Goal: Task Accomplishment & Management: Use online tool/utility

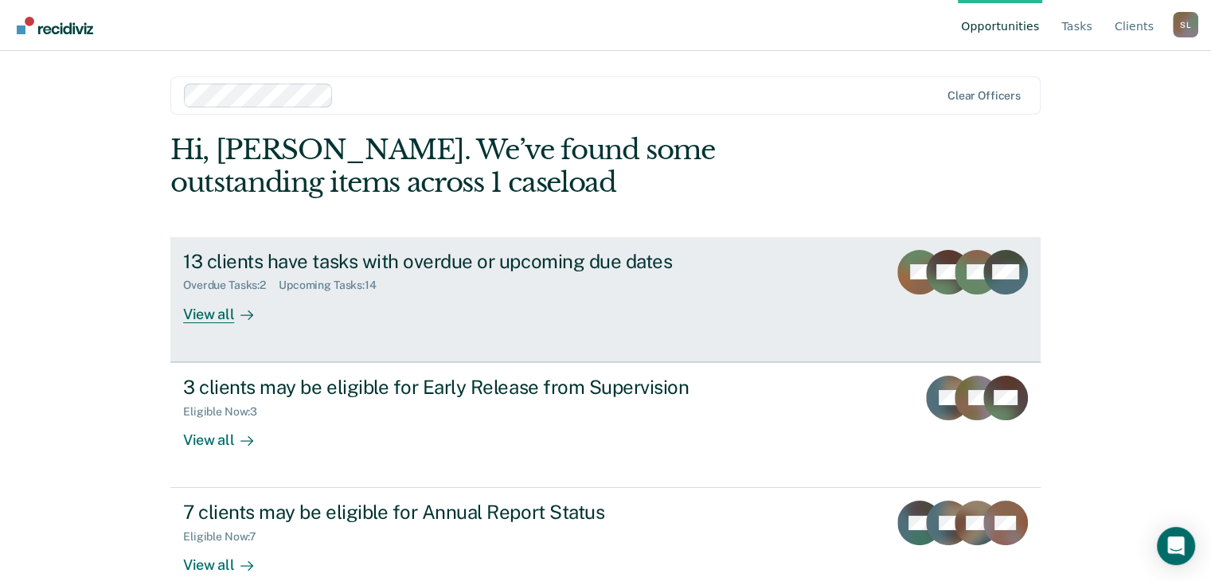
scroll to position [32, 0]
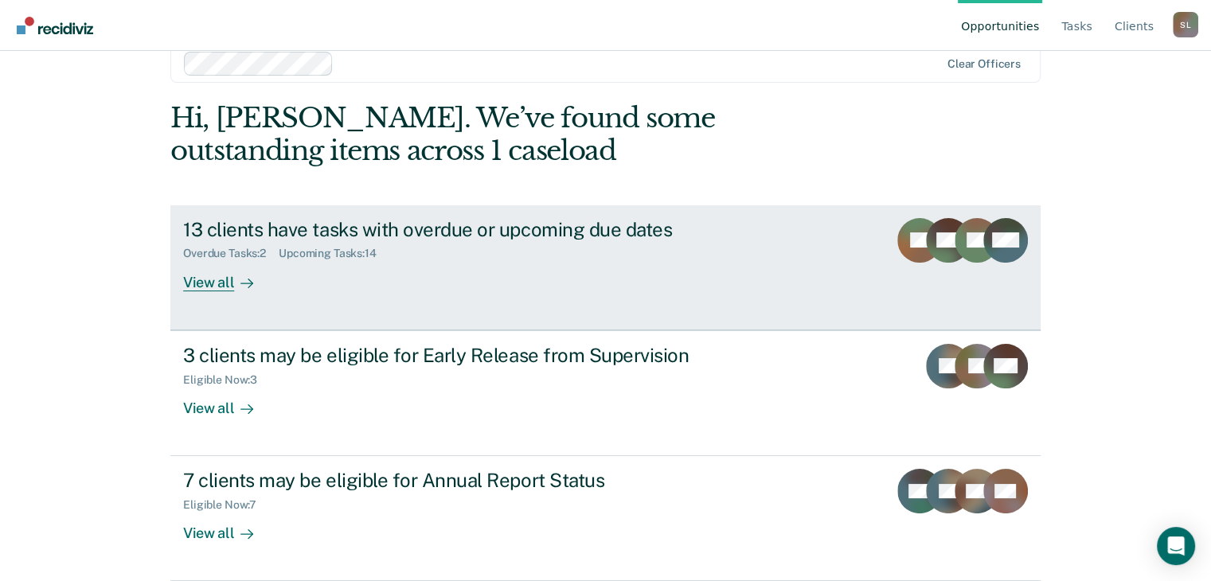
click at [551, 284] on div "13 clients have tasks with overdue or upcoming due dates Overdue Tasks : 2 Upco…" at bounding box center [481, 254] width 597 height 73
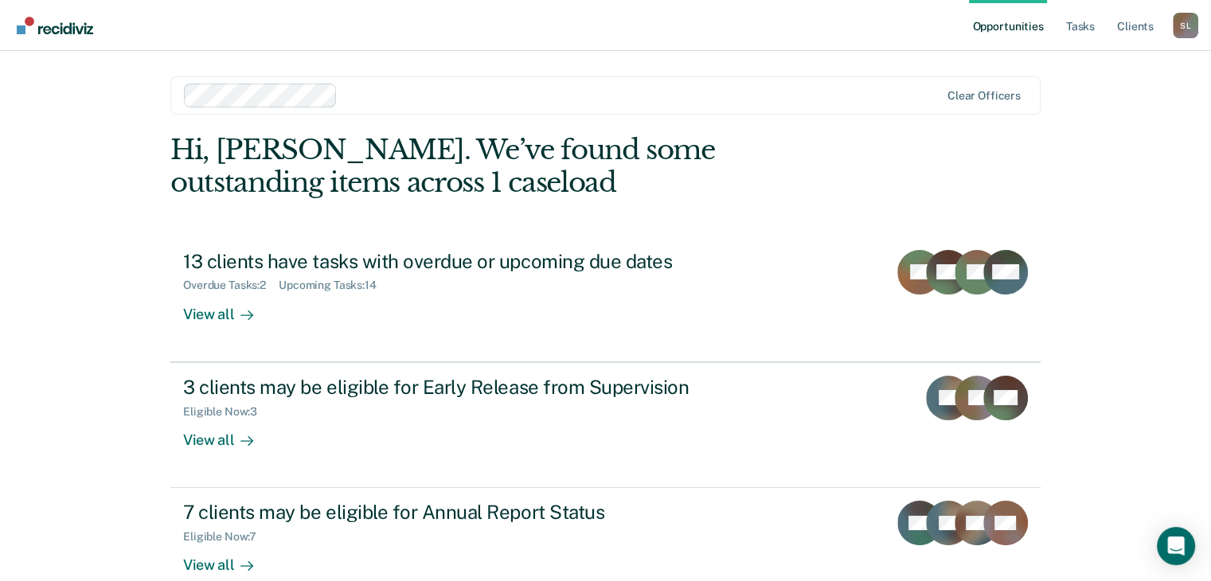
scroll to position [32, 0]
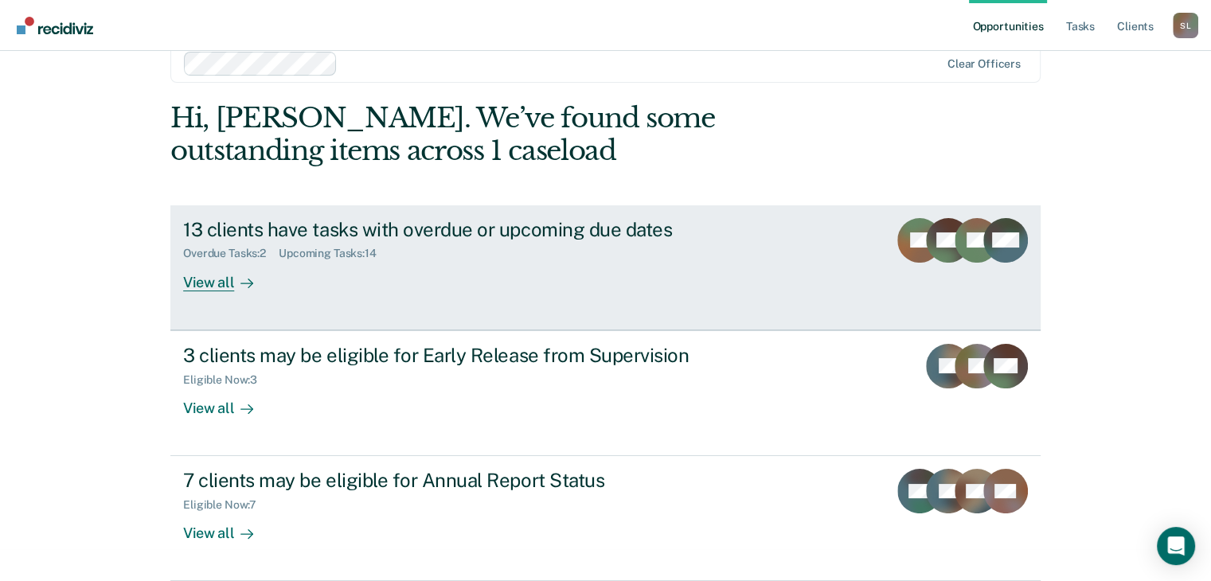
click at [224, 279] on div "View all" at bounding box center [227, 275] width 89 height 31
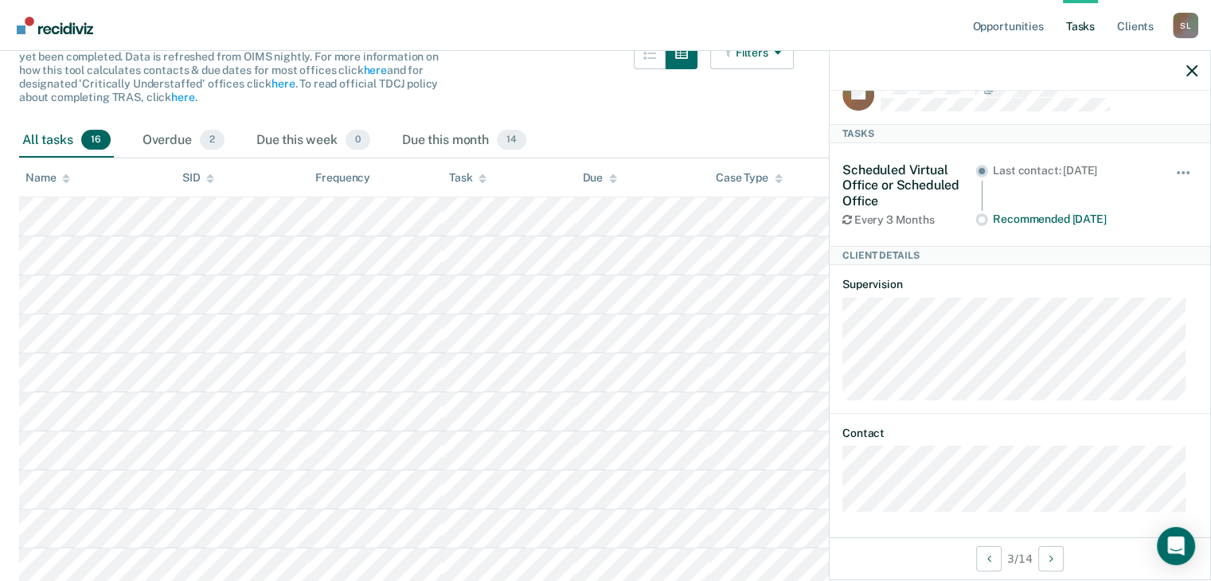
scroll to position [35, 0]
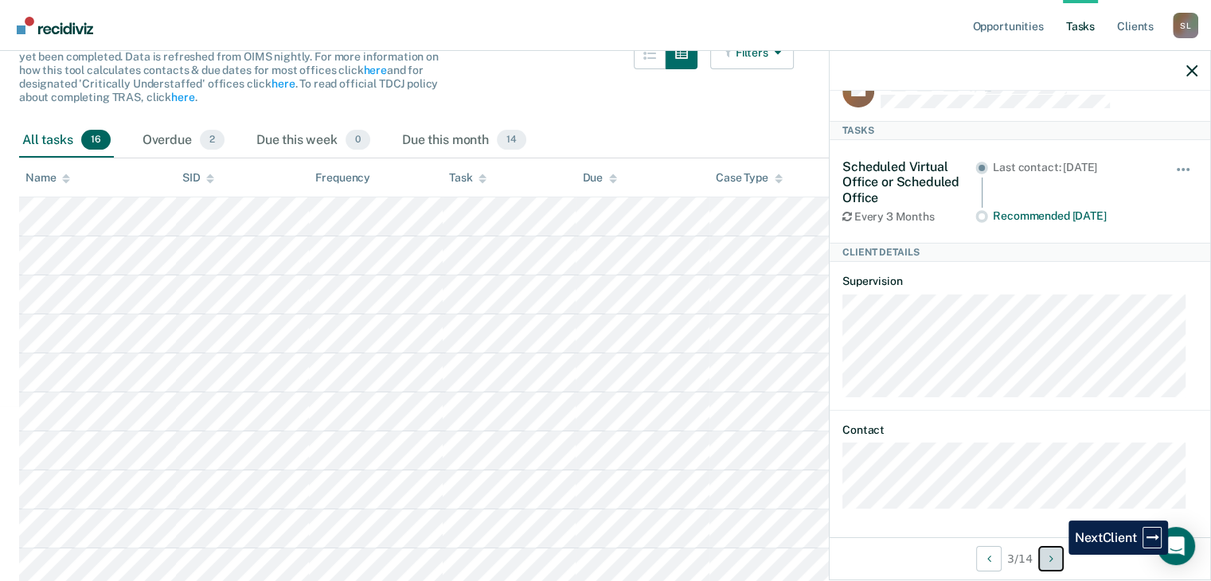
click at [1056, 555] on button "Next Client" at bounding box center [1050, 558] width 25 height 25
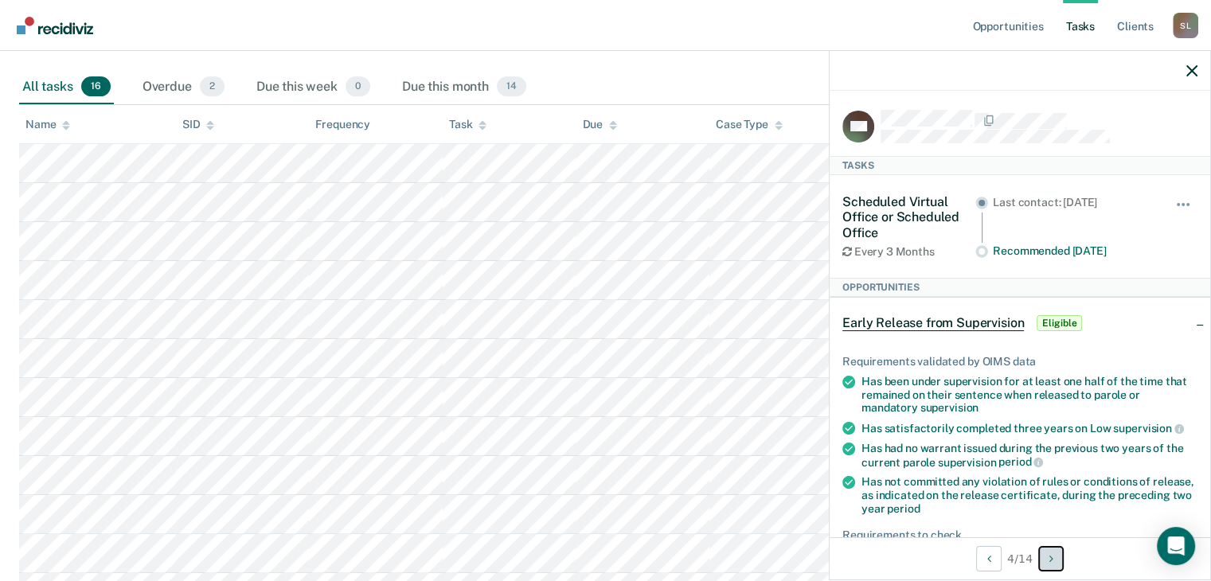
scroll to position [0, 0]
click at [1193, 74] on icon "button" at bounding box center [1191, 70] width 11 height 11
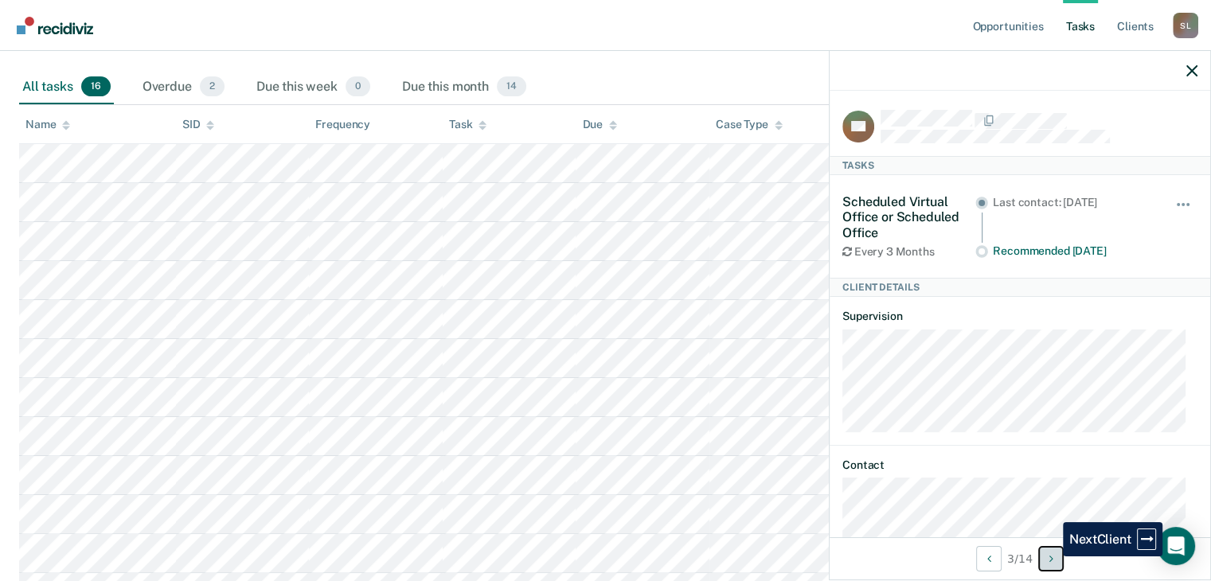
click at [1051, 556] on icon "Next Client" at bounding box center [1051, 558] width 4 height 11
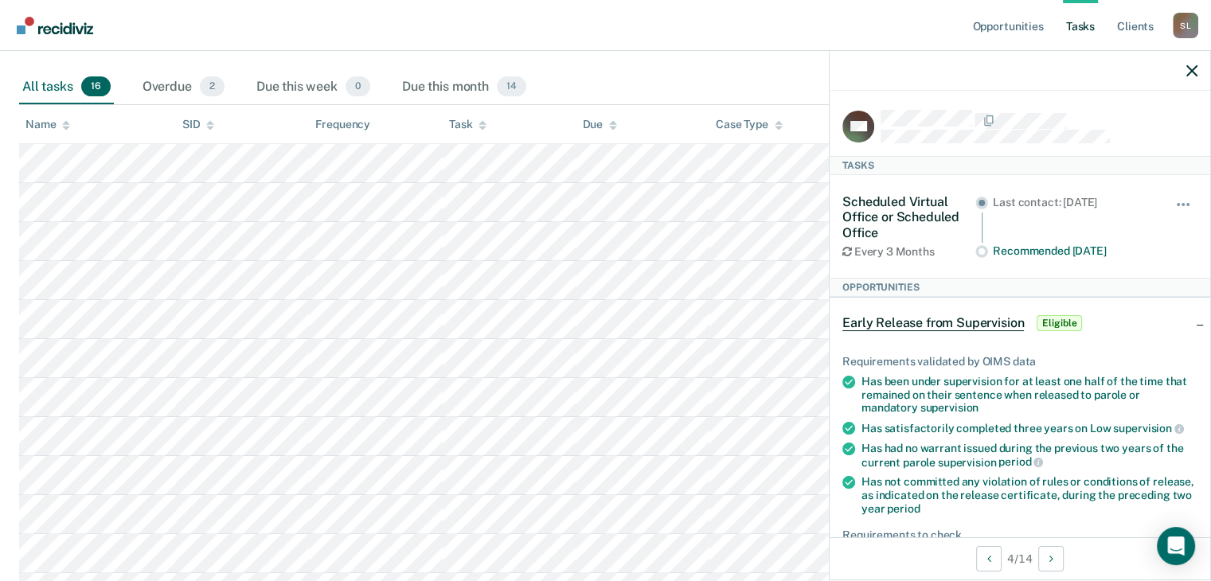
click at [56, 19] on img "Go to Recidiviz Home" at bounding box center [55, 26] width 76 height 18
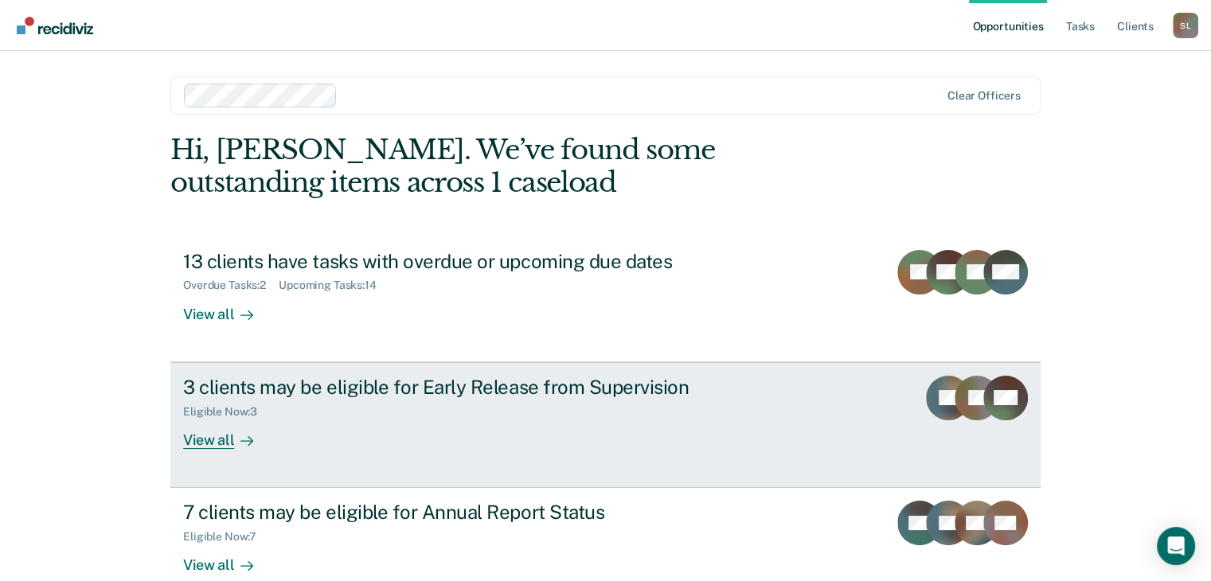
click at [646, 364] on link "3 clients may be eligible for Early Release from Supervision Eligible Now : 3 V…" at bounding box center [605, 425] width 870 height 126
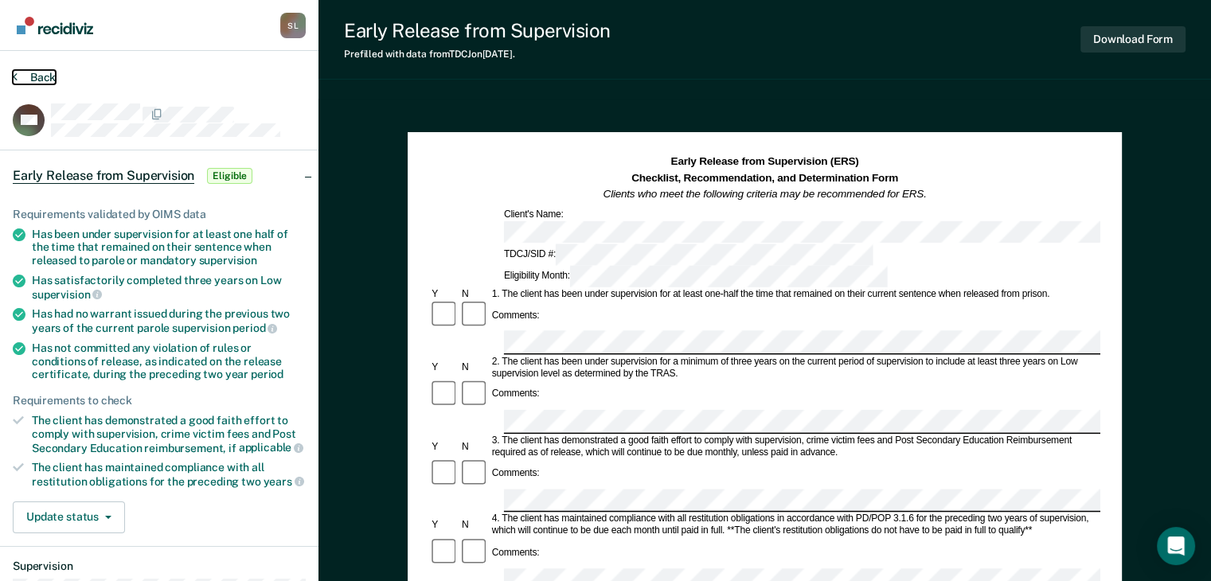
click at [38, 71] on button "Back" at bounding box center [34, 77] width 43 height 14
click at [33, 77] on button "Back" at bounding box center [34, 77] width 43 height 14
